Goal: Transaction & Acquisition: Register for event/course

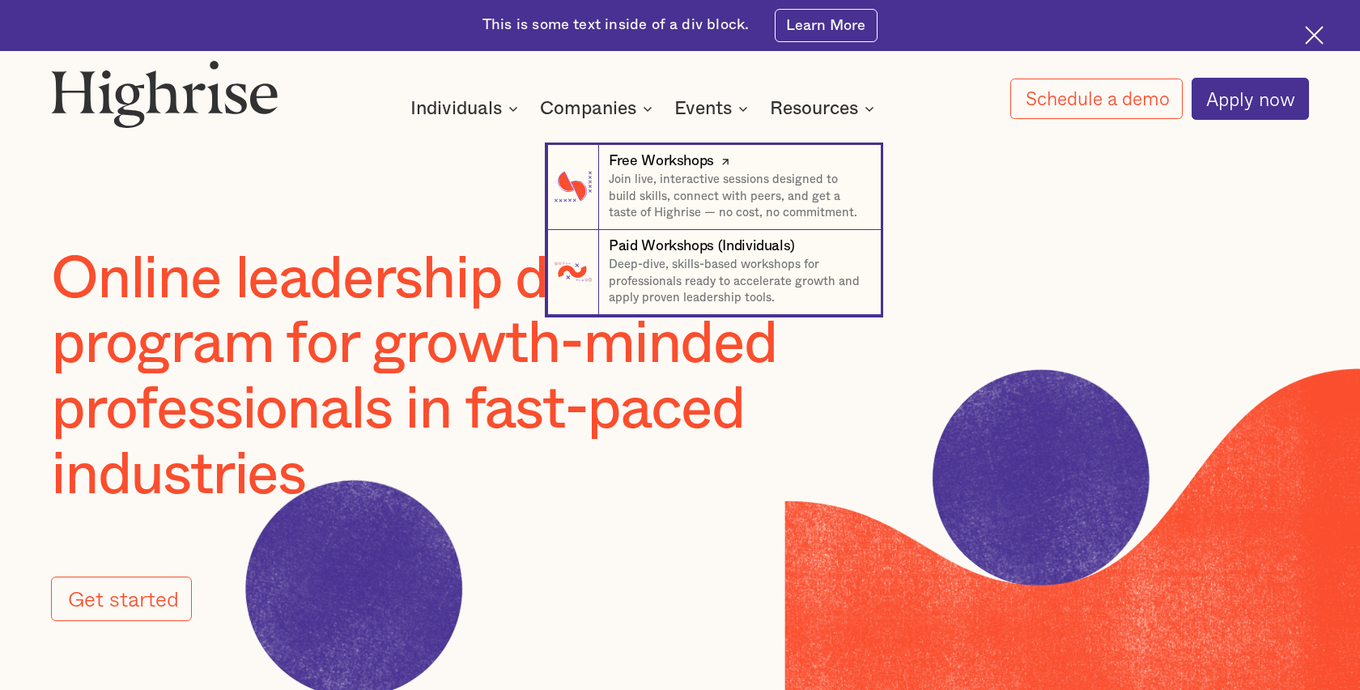
click at [677, 167] on div "Free Workshops" at bounding box center [661, 161] width 105 height 20
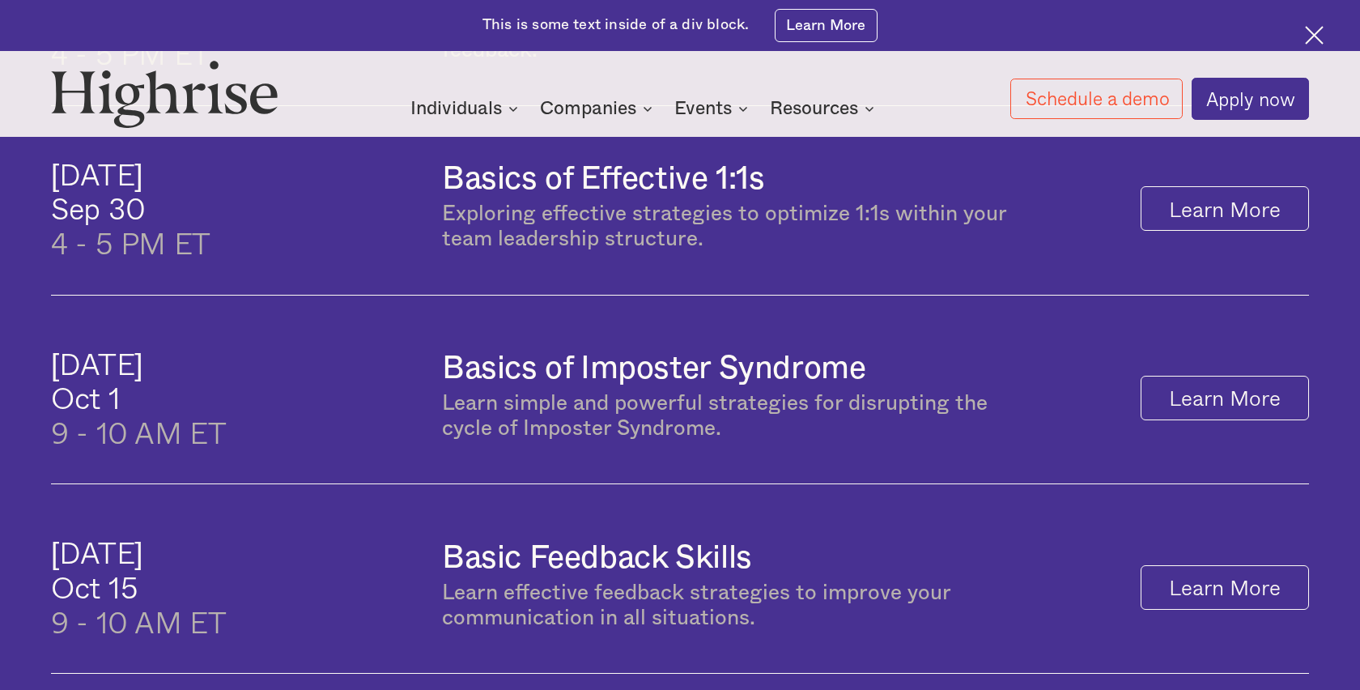
scroll to position [1085, 0]
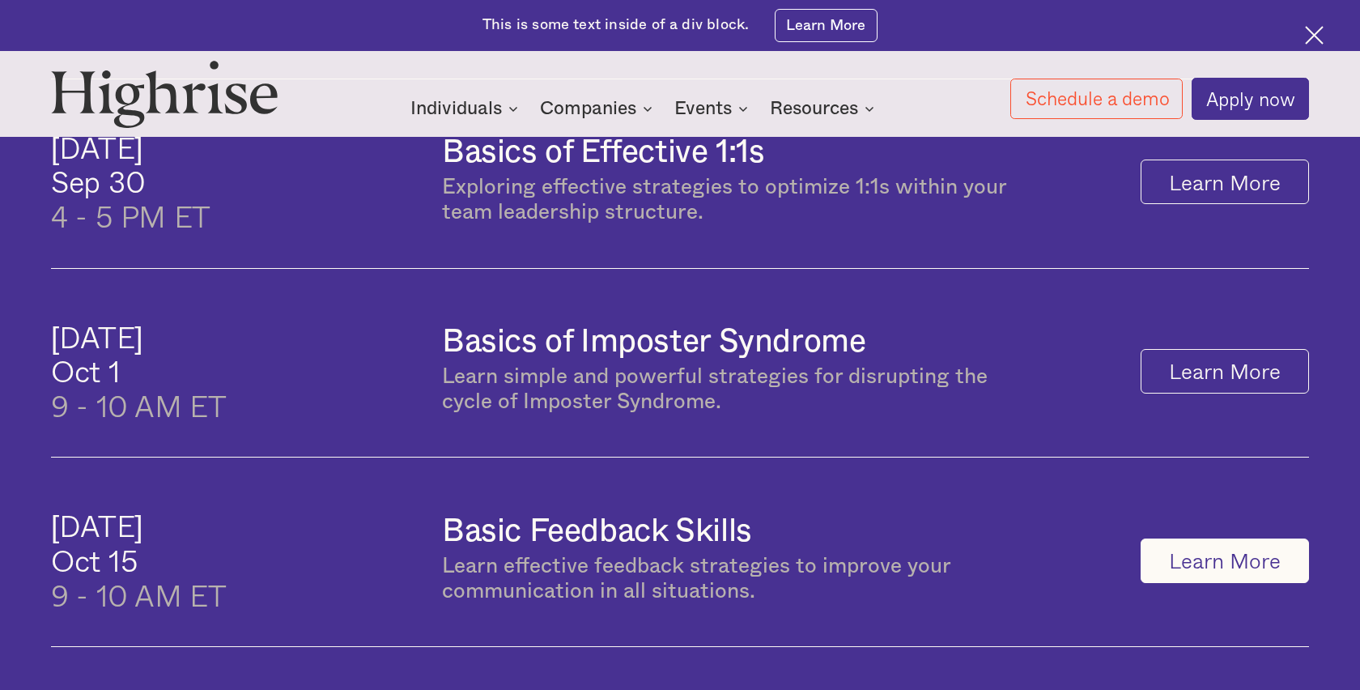
click at [1175, 552] on link "Learn More" at bounding box center [1224, 560] width 168 height 45
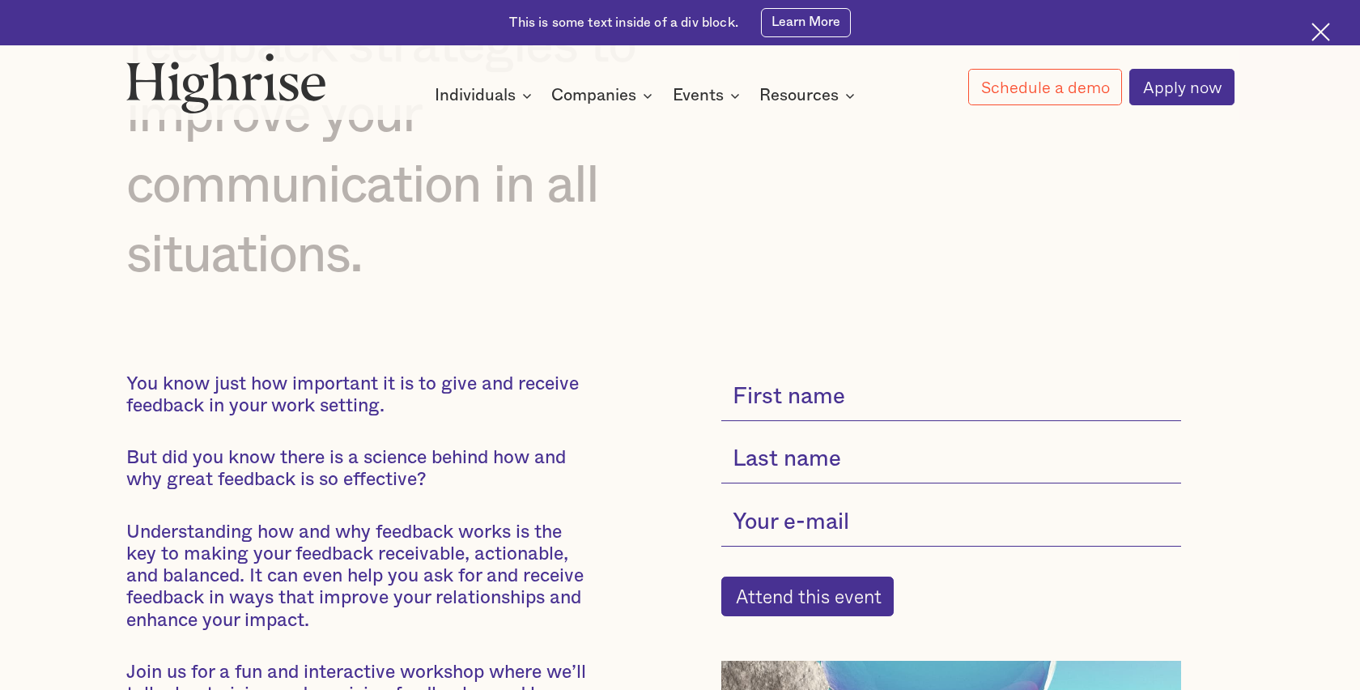
scroll to position [297, 0]
click at [824, 394] on input "current-single-event-subscribe-form" at bounding box center [951, 396] width 460 height 48
type input "Jennifer"
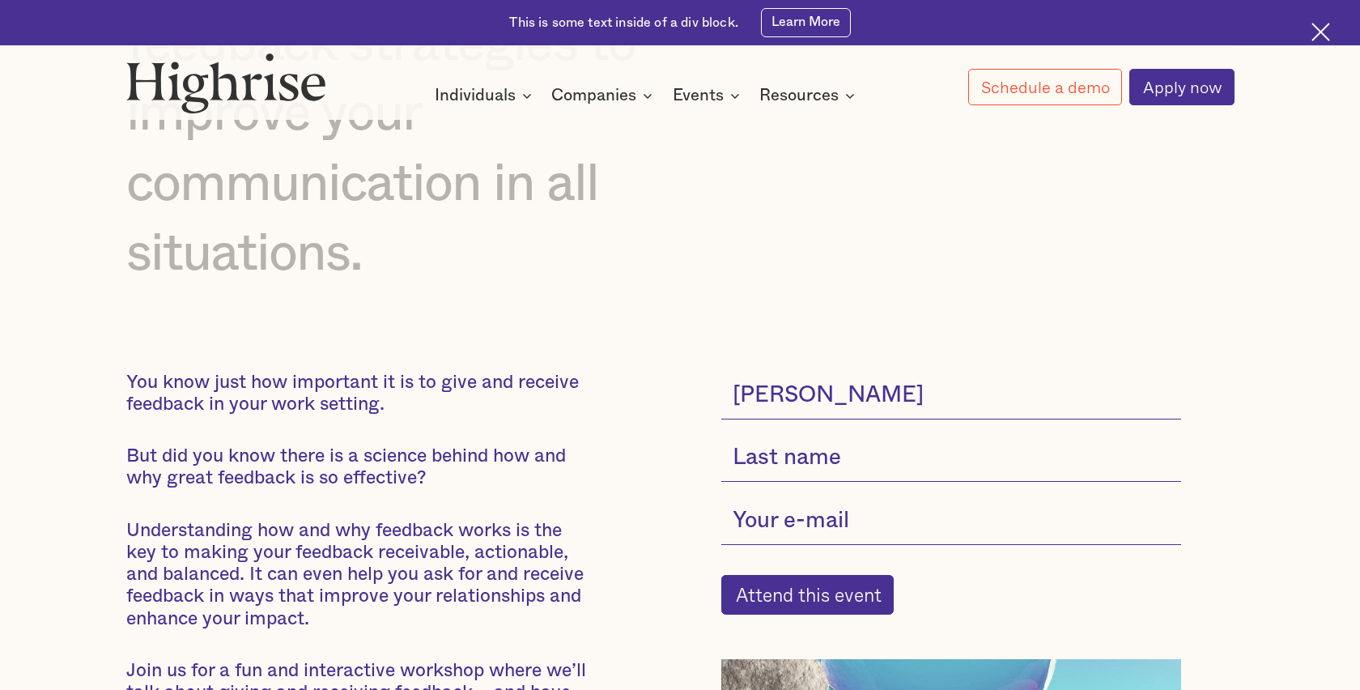
click at [822, 461] on input "current-single-event-subscribe-form" at bounding box center [951, 458] width 460 height 48
type input "Pañares"
click at [811, 526] on input "current-single-event-subscribe-form" at bounding box center [951, 521] width 460 height 48
type input "jenniferpanares@tryhighrise.com"
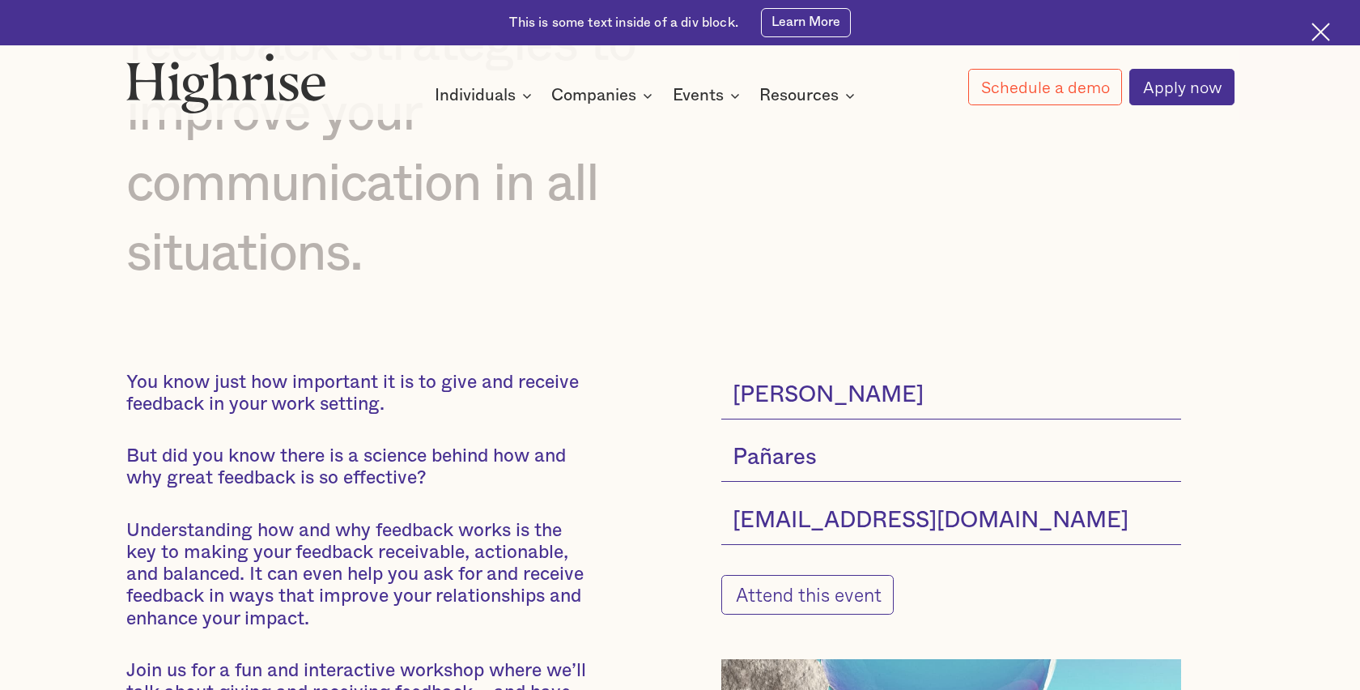
click at [790, 604] on input "Attend this event" at bounding box center [807, 595] width 172 height 40
type input "Please wait..."
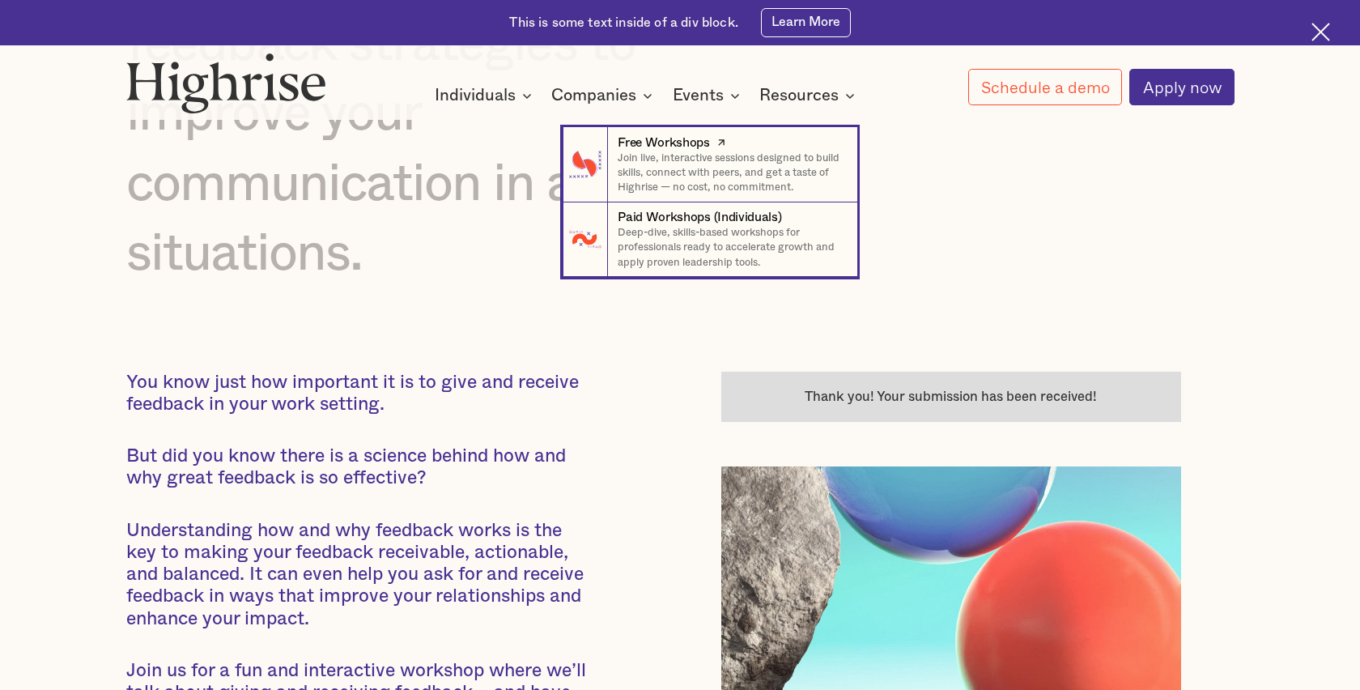
click at [687, 145] on div "Free Workshops" at bounding box center [664, 143] width 92 height 18
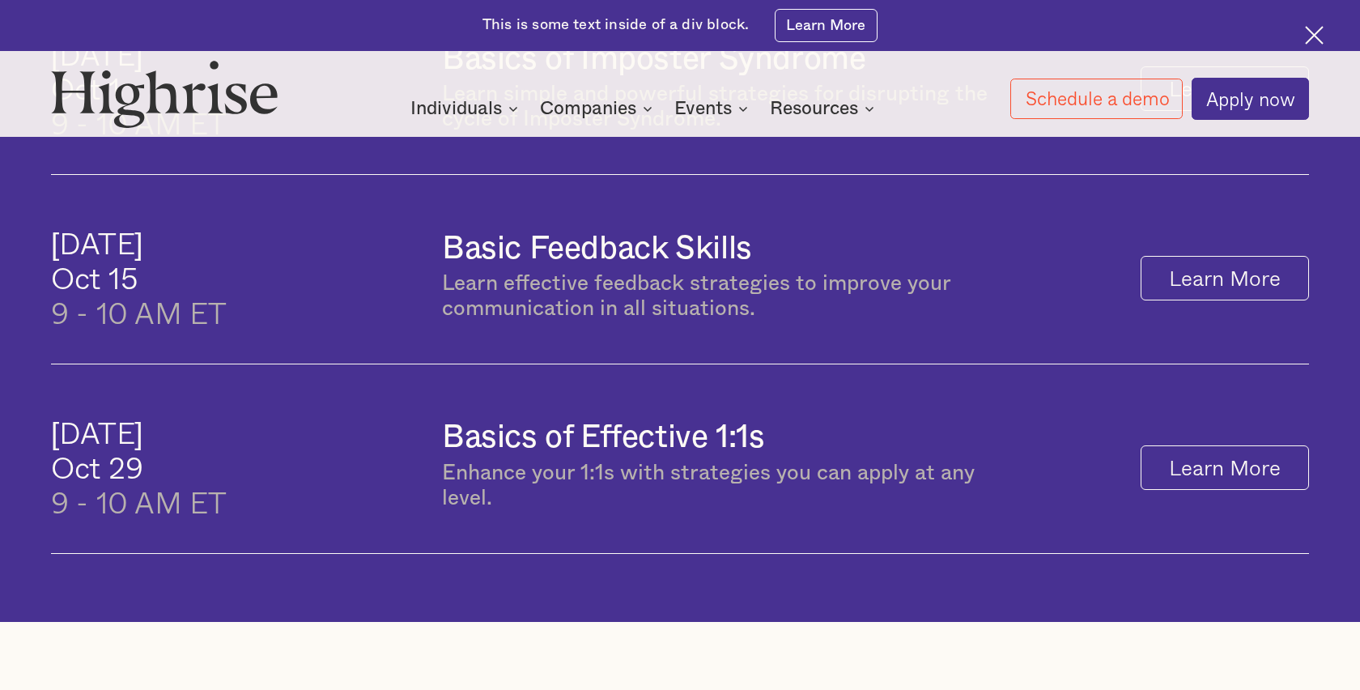
scroll to position [1374, 0]
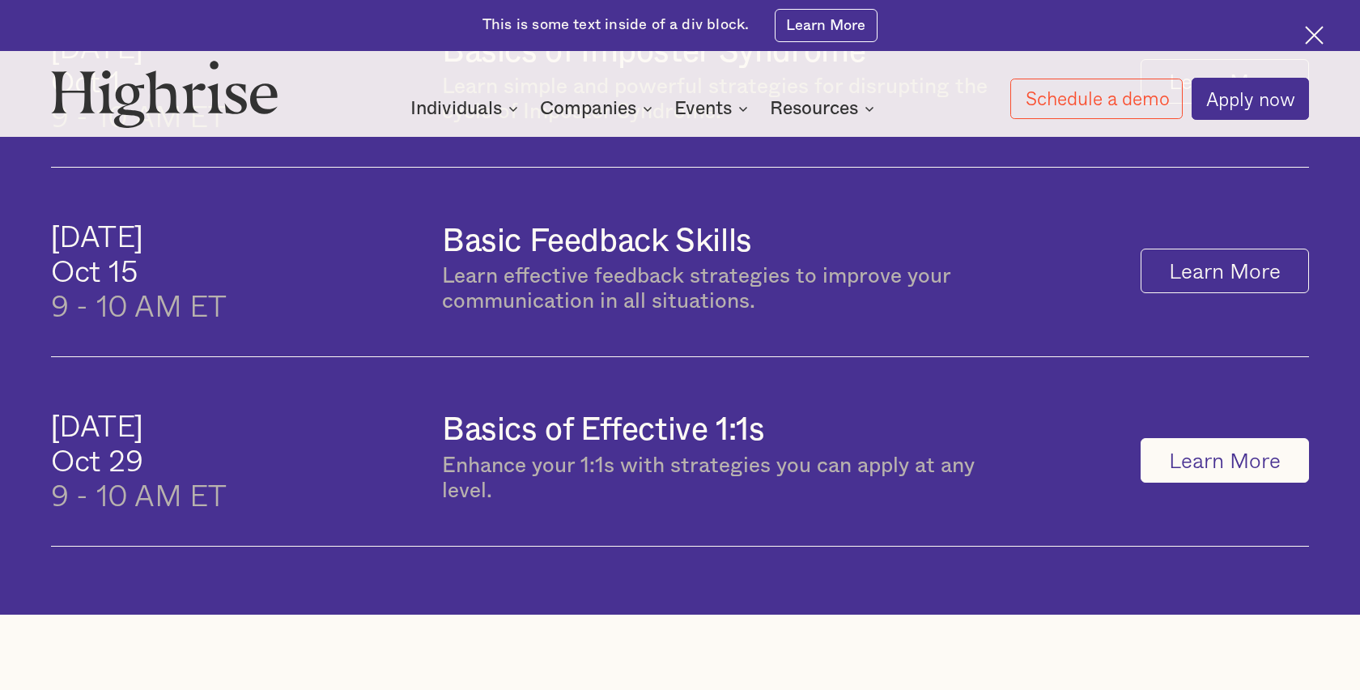
click at [1279, 470] on link "Learn More" at bounding box center [1224, 460] width 168 height 45
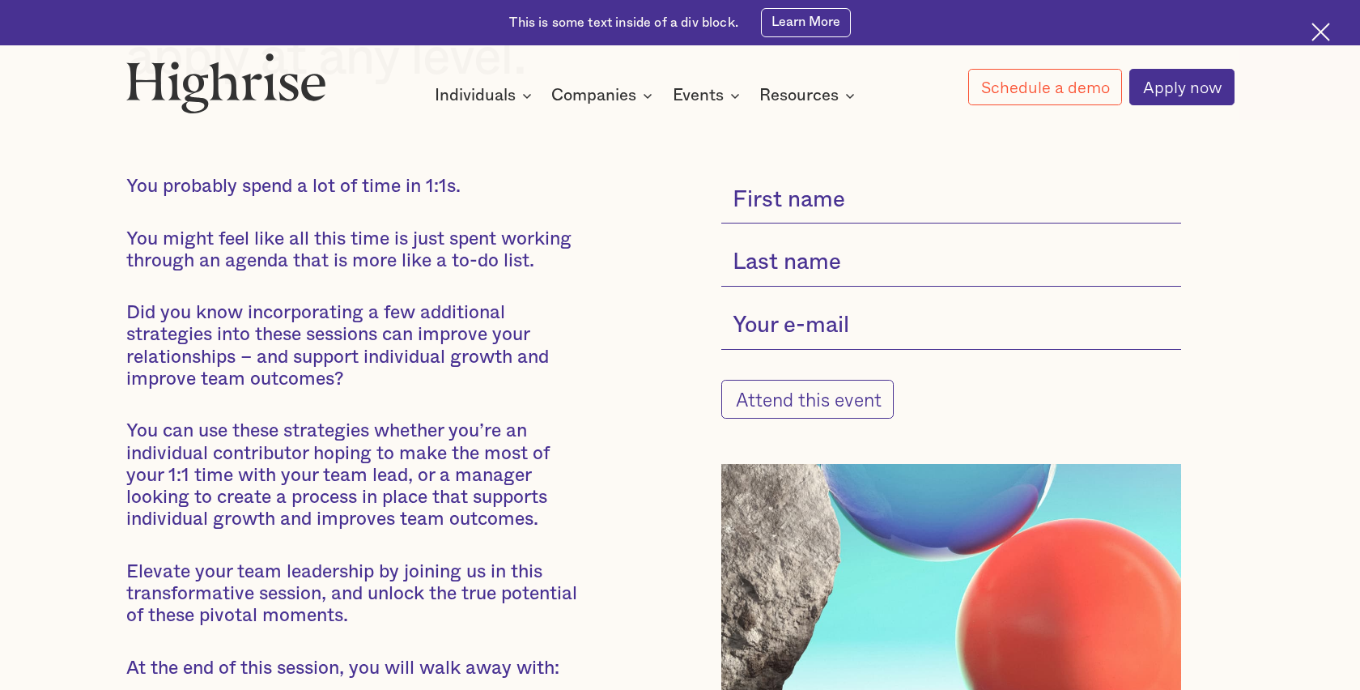
scroll to position [330, 0]
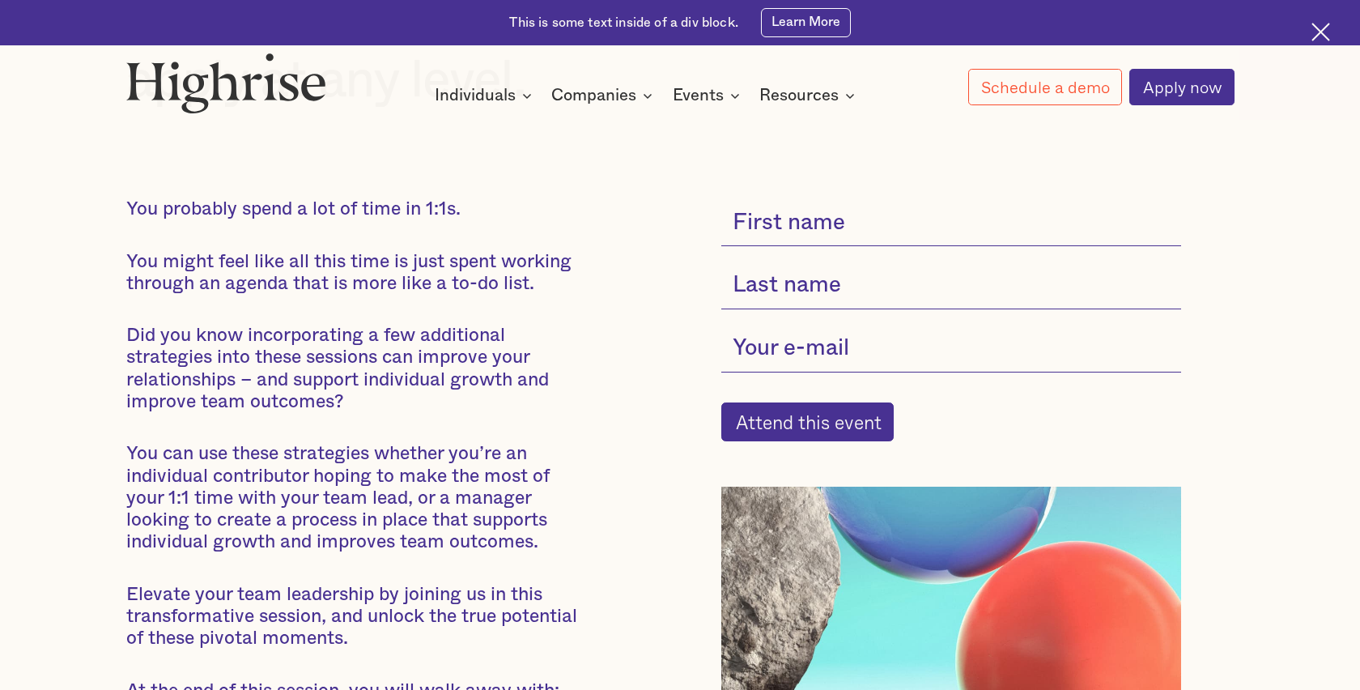
click at [843, 234] on input "current-single-event-subscribe-form" at bounding box center [951, 222] width 460 height 48
type input "Jennifer"
click at [839, 295] on input "current-single-event-subscribe-form" at bounding box center [951, 285] width 460 height 48
type input "Pañares"
click at [832, 356] on input "current-single-event-subscribe-form" at bounding box center [951, 349] width 460 height 48
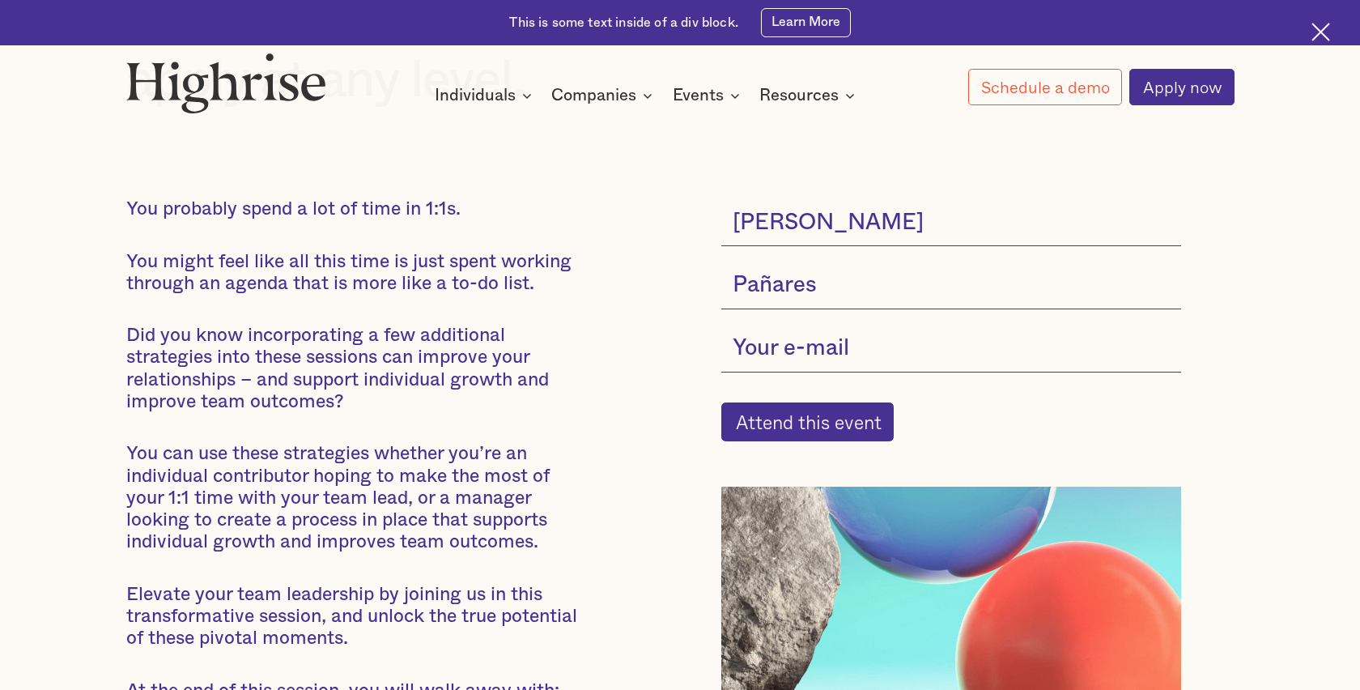
type input "jenniferpanares@tryhighrise.com"
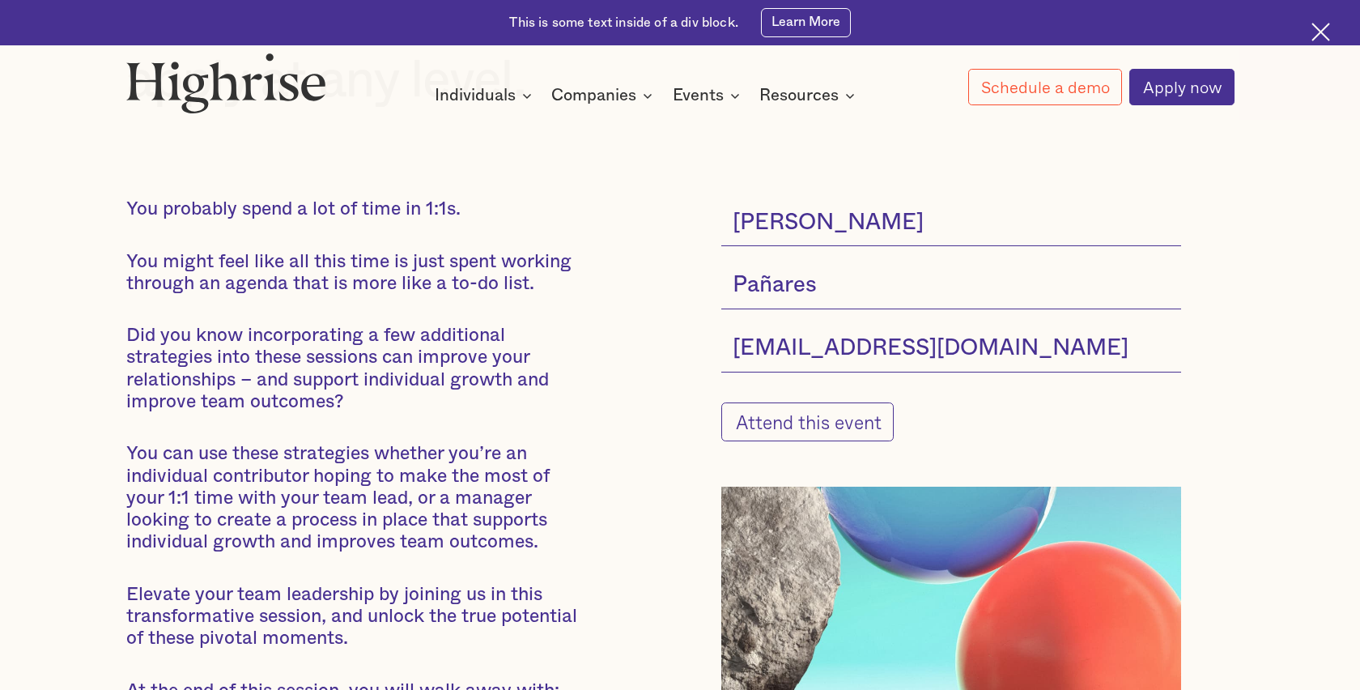
click at [786, 429] on input "Attend this event" at bounding box center [807, 422] width 172 height 40
type input "Please wait..."
